Goal: Task Accomplishment & Management: Use online tool/utility

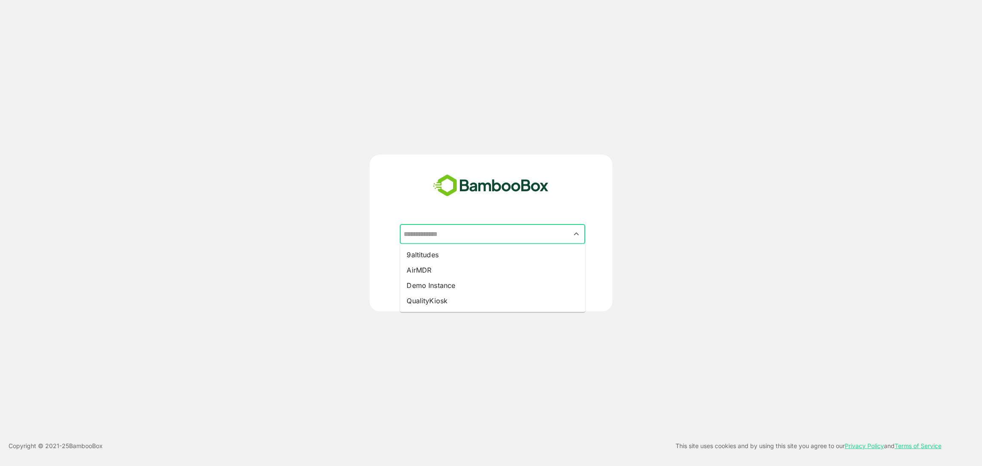
click at [477, 239] on input "text" at bounding box center [492, 234] width 182 height 16
click at [432, 261] on li "9altitudes" at bounding box center [492, 254] width 185 height 15
type input "**********"
click at [531, 277] on p "CONTINUE" at bounding box center [541, 280] width 85 height 9
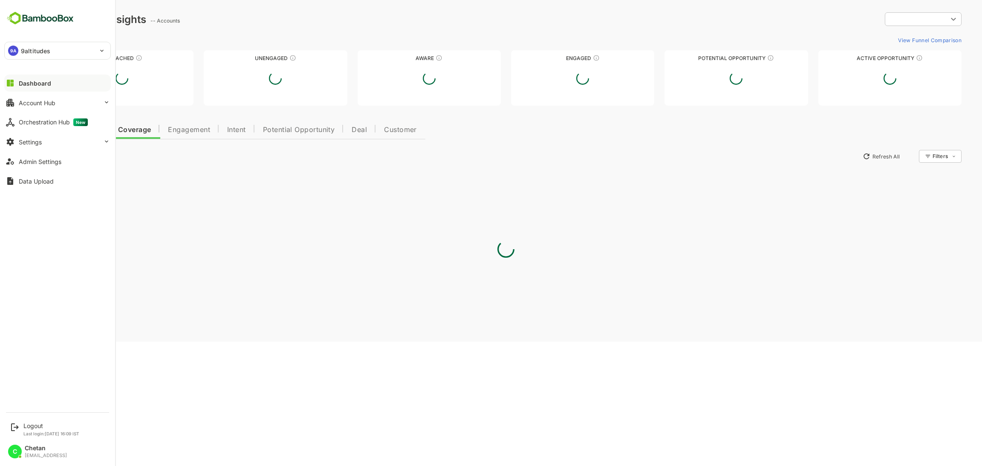
type input "**********"
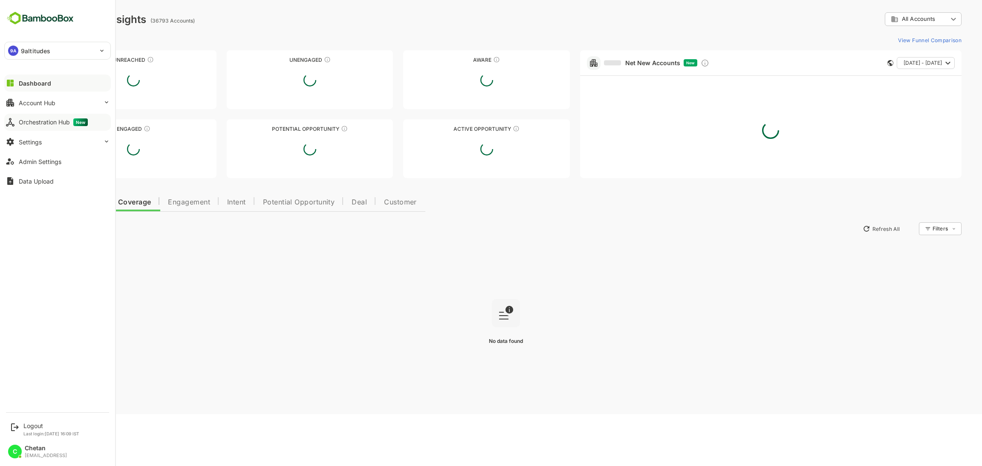
click at [39, 125] on div "Orchestration Hub New" at bounding box center [53, 122] width 69 height 8
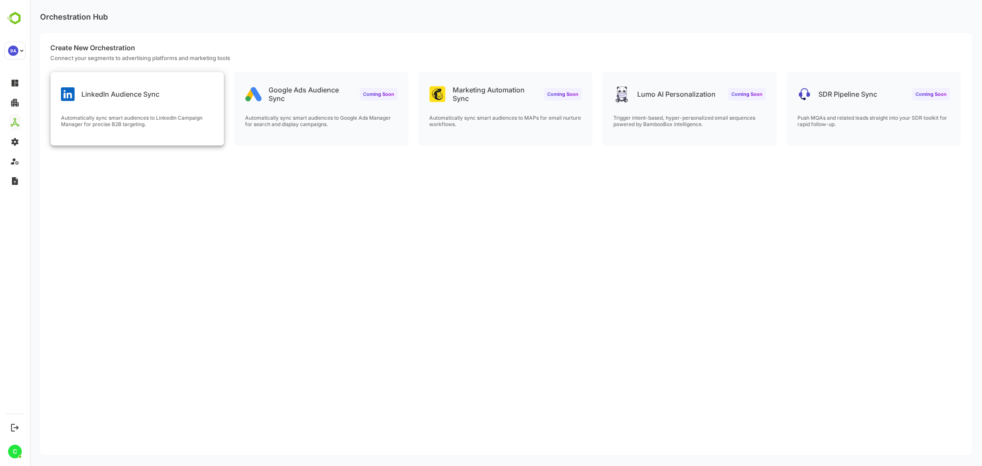
click at [146, 111] on div "LinkedIn Audience Sync Automatically sync smart audiences to LinkedIn Campaign …" at bounding box center [137, 108] width 173 height 73
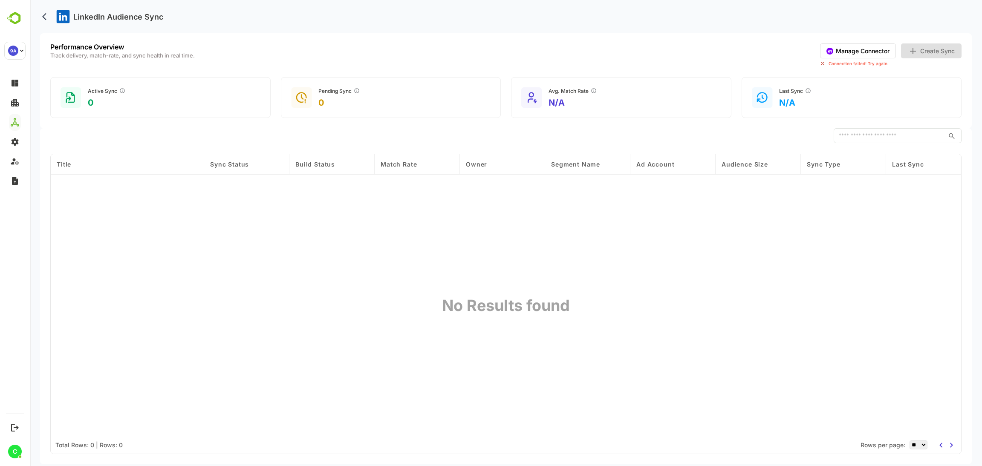
click at [857, 57] on button "Manage Connector" at bounding box center [858, 50] width 76 height 15
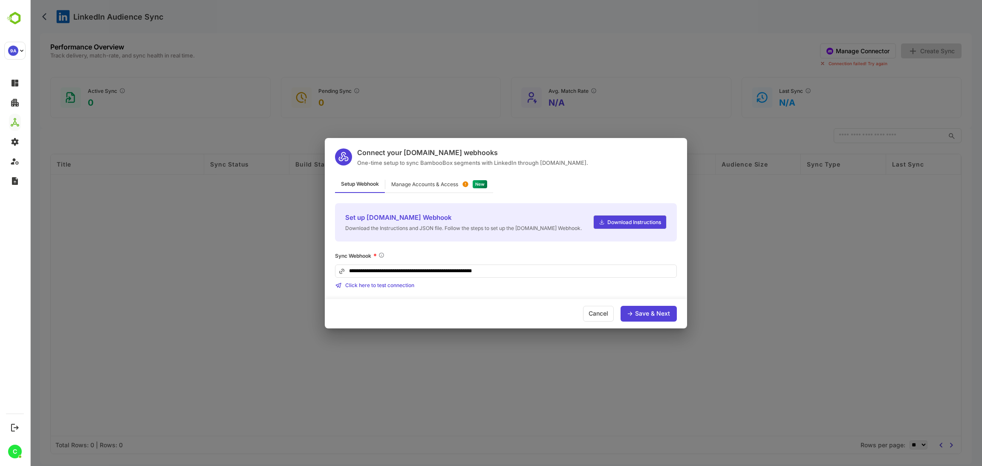
click at [523, 267] on input "**********" at bounding box center [506, 271] width 342 height 13
click at [644, 313] on div "Save & Next" at bounding box center [652, 314] width 35 height 6
click at [610, 311] on div "Cancel" at bounding box center [598, 314] width 31 height 16
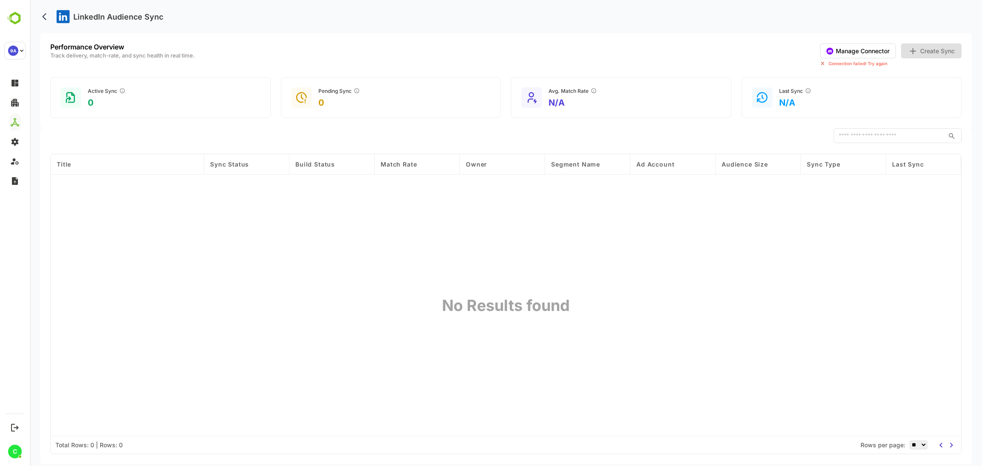
click at [937, 54] on button "Create Sync" at bounding box center [931, 50] width 61 height 15
click at [871, 54] on button "Manage Connector" at bounding box center [858, 50] width 76 height 15
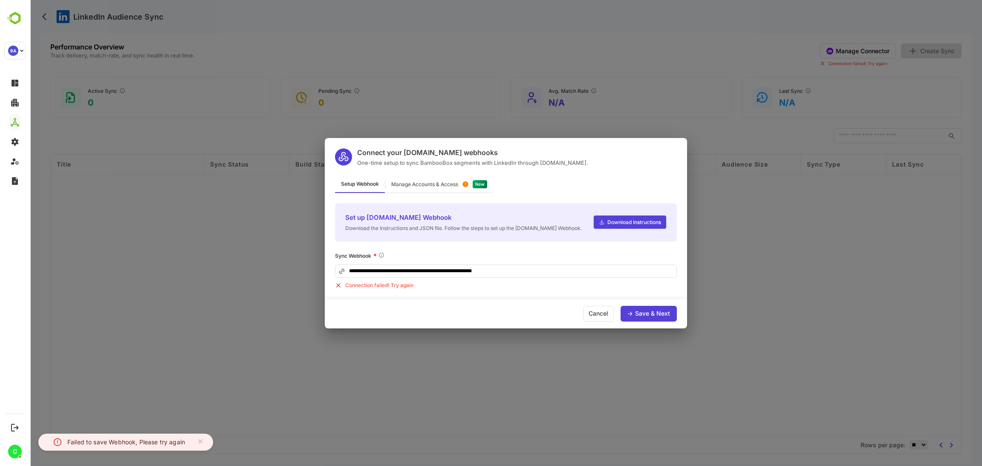
click at [399, 284] on div "Connection failed! Try again" at bounding box center [506, 285] width 342 height 7
click at [195, 298] on div "**********" at bounding box center [506, 233] width 952 height 466
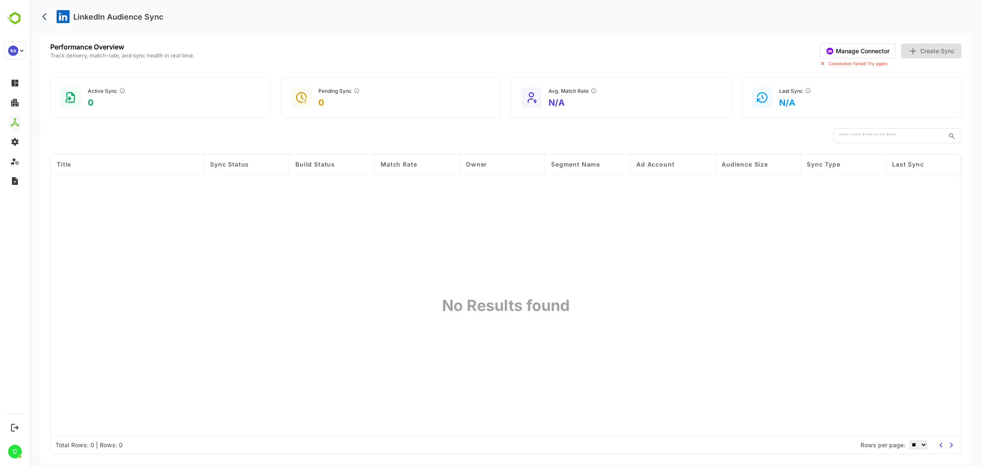
click at [858, 53] on button "Manage Connector" at bounding box center [858, 50] width 76 height 15
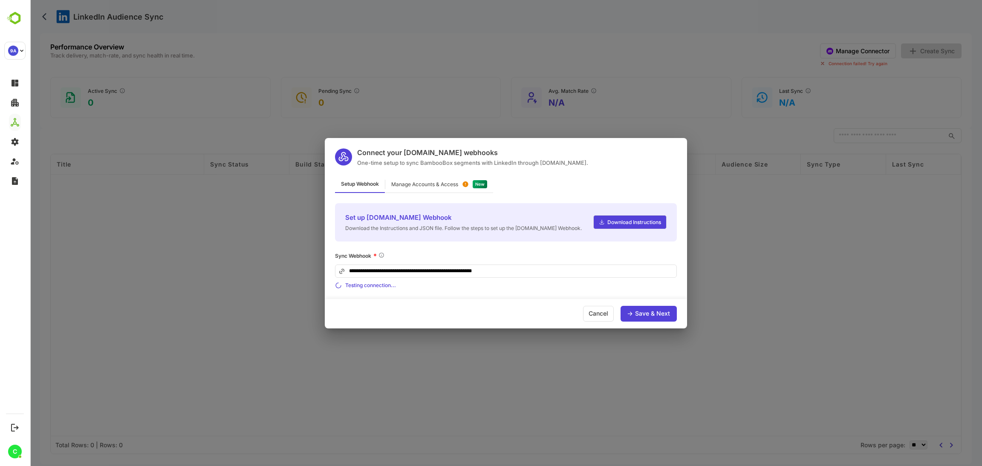
click at [643, 312] on div "Save & Next" at bounding box center [652, 314] width 35 height 6
click at [602, 312] on div "Cancel" at bounding box center [598, 314] width 31 height 16
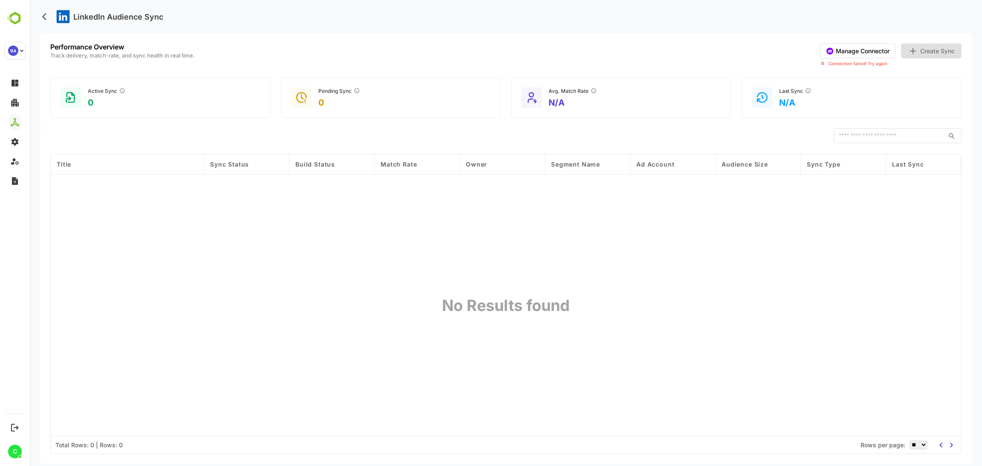
click at [862, 46] on button "Manage Connector" at bounding box center [858, 50] width 76 height 15
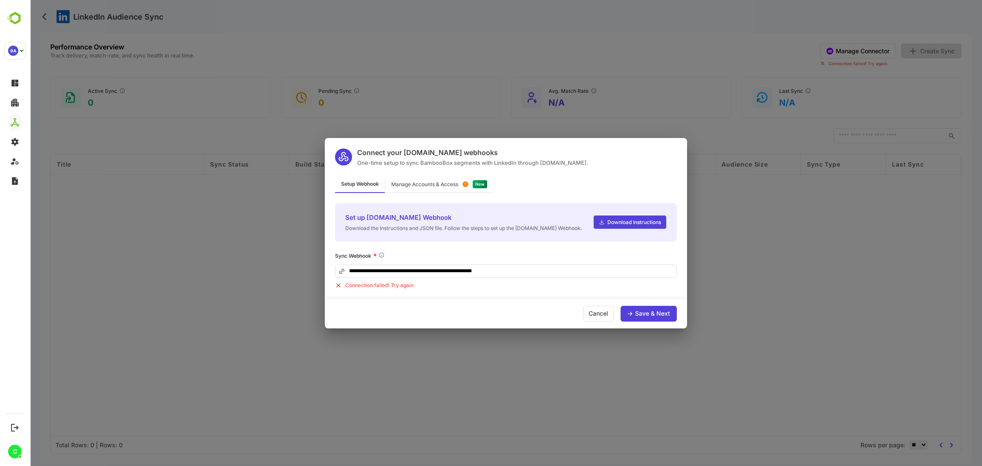
click at [452, 187] on div "Manage Accounts & Access" at bounding box center [439, 184] width 108 height 17
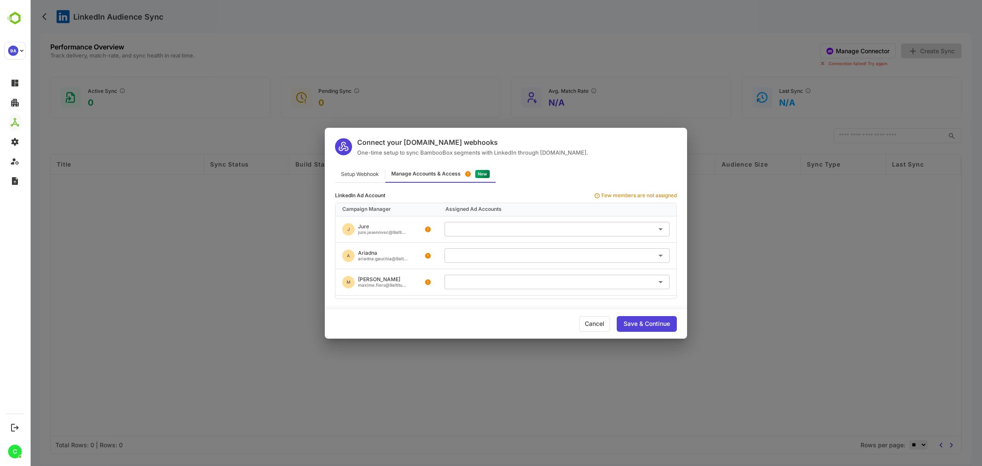
click at [507, 53] on div "Connect your [DOMAIN_NAME] webhooks One-time setup to sync BambooBox segments w…" at bounding box center [506, 233] width 952 height 466
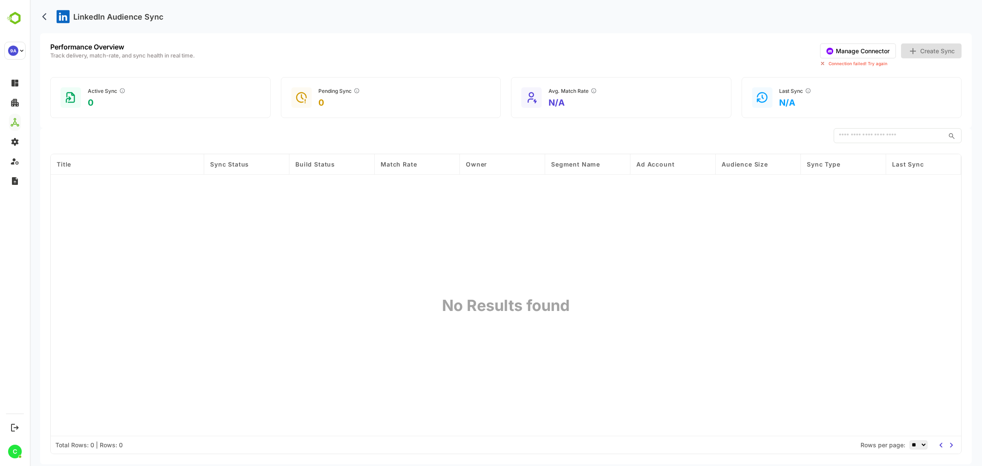
click at [862, 52] on button "Manage Connector" at bounding box center [858, 50] width 76 height 15
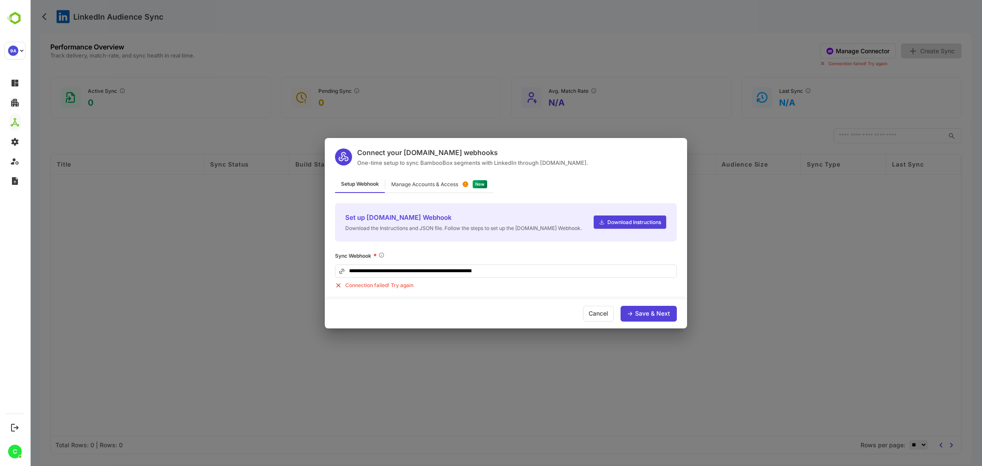
click at [427, 182] on div "Manage Accounts & Access" at bounding box center [424, 184] width 67 height 5
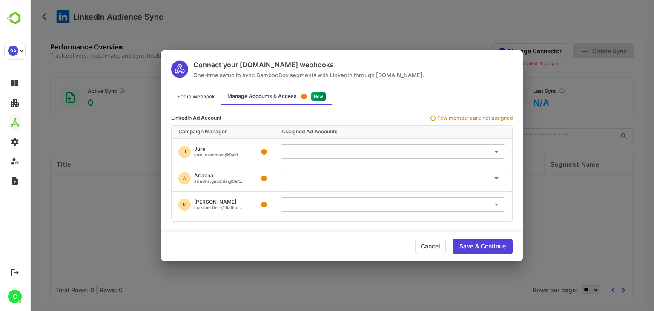
click at [299, 152] on input "text" at bounding box center [393, 151] width 218 height 14
drag, startPoint x: 277, startPoint y: 113, endPoint x: 273, endPoint y: 112, distance: 4.3
click at [273, 112] on div "LinkedIn Ad Account Few members are not assigned Campaign Manager Assigned Ad A…" at bounding box center [342, 163] width 362 height 116
drag, startPoint x: 278, startPoint y: 111, endPoint x: 271, endPoint y: 111, distance: 7.2
click at [271, 111] on div "LinkedIn Ad Account Few members are not assigned Campaign Manager Assigned Ad A…" at bounding box center [342, 163] width 362 height 116
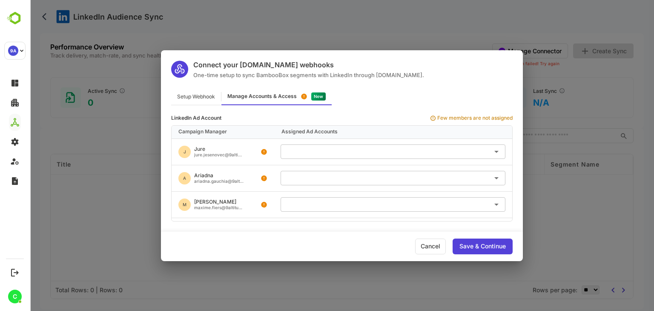
click at [310, 150] on input "text" at bounding box center [393, 151] width 218 height 14
drag, startPoint x: 274, startPoint y: 112, endPoint x: 270, endPoint y: 111, distance: 4.3
click at [270, 111] on div "LinkedIn Ad Account Few members are not assigned Campaign Manager Assigned Ad A…" at bounding box center [342, 163] width 362 height 116
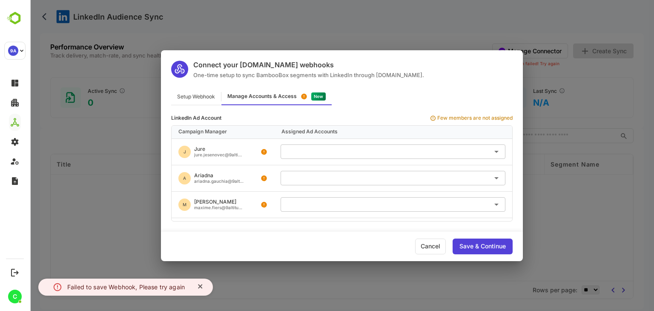
click at [199, 283] on icon "close" at bounding box center [201, 286] width 6 height 7
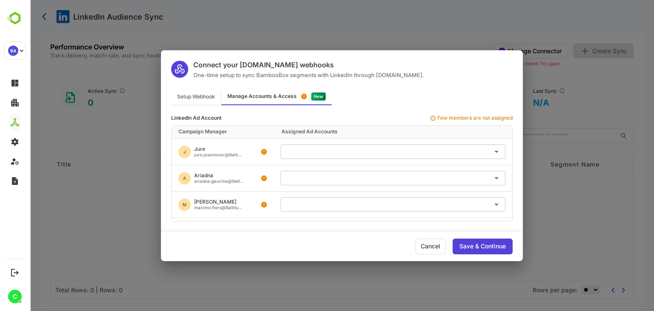
click at [296, 147] on input "text" at bounding box center [393, 151] width 218 height 14
click at [358, 90] on div "Setup Webhook Manage Accounts & Access" at bounding box center [342, 97] width 362 height 17
click at [295, 28] on div "Connect your [DOMAIN_NAME] webhooks One-time setup to sync BambooBox segments w…" at bounding box center [342, 155] width 625 height 311
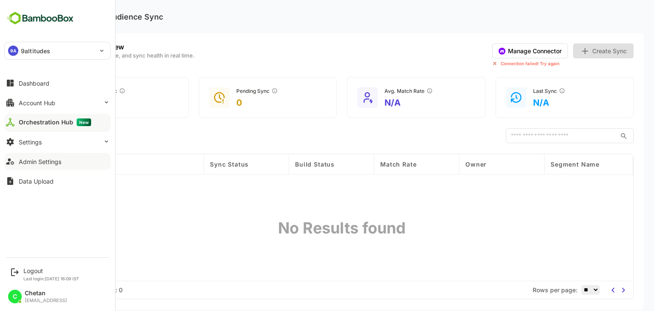
click at [43, 166] on button "Admin Settings" at bounding box center [57, 161] width 107 height 17
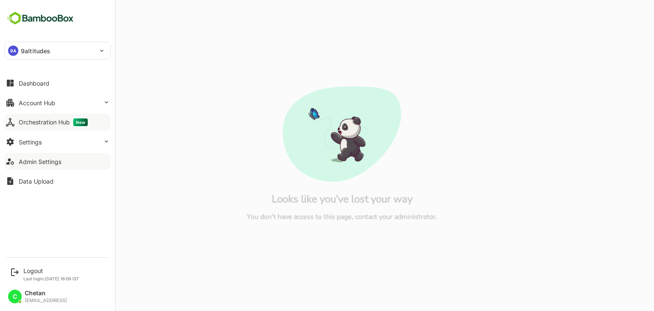
click at [45, 160] on div "Admin Settings" at bounding box center [40, 161] width 43 height 7
